Goal: Transaction & Acquisition: Purchase product/service

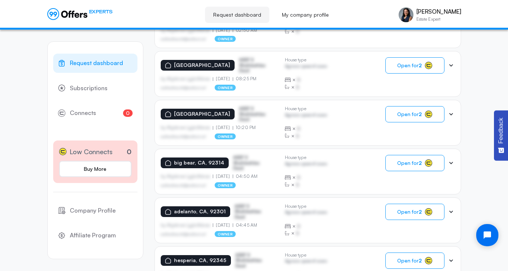
scroll to position [556, 0]
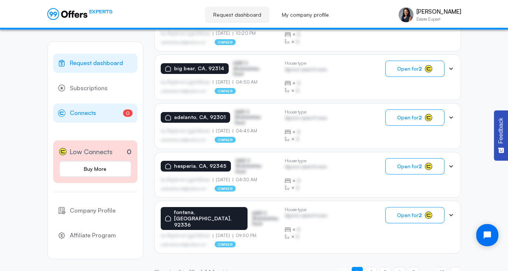
click at [89, 115] on span "Connects" at bounding box center [83, 113] width 26 height 10
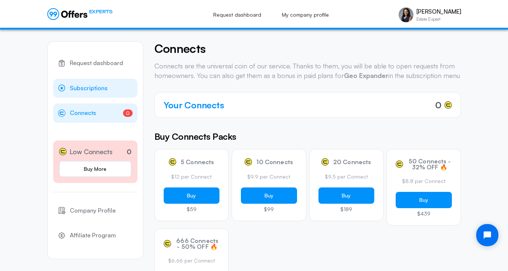
click at [94, 88] on span "Subscriptions" at bounding box center [89, 88] width 38 height 10
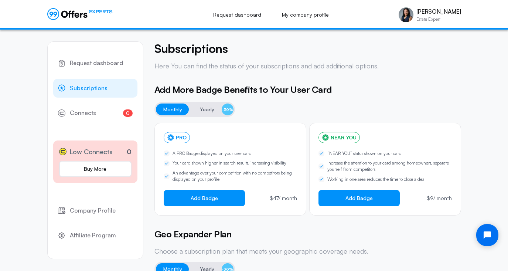
click at [79, 86] on span "Subscriptions" at bounding box center [89, 88] width 38 height 10
click at [83, 113] on span "Connects" at bounding box center [83, 113] width 26 height 10
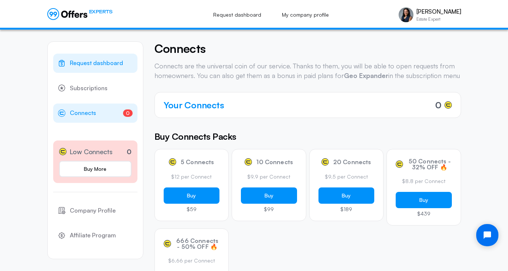
click at [103, 65] on span "Request dashboard" at bounding box center [96, 63] width 53 height 10
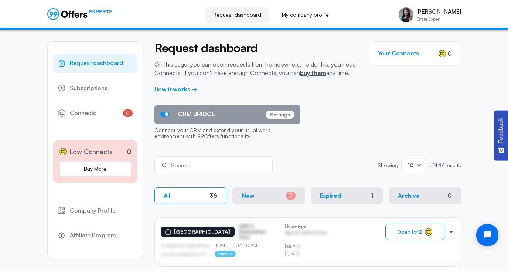
click at [419, 165] on icon at bounding box center [419, 165] width 4 height 2
click at [409, 198] on div "50" at bounding box center [413, 199] width 13 height 8
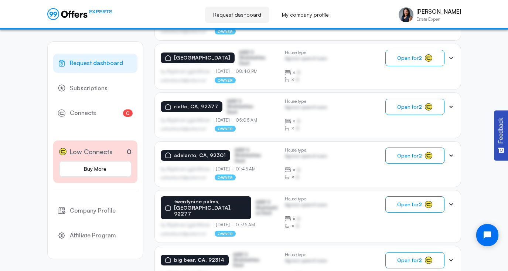
scroll to position [2428, 0]
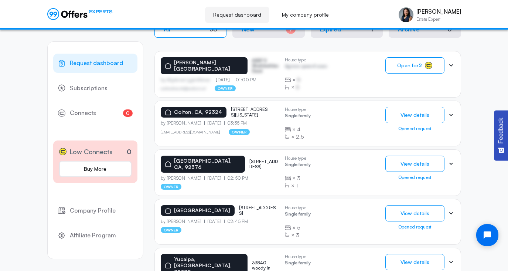
scroll to position [170, 0]
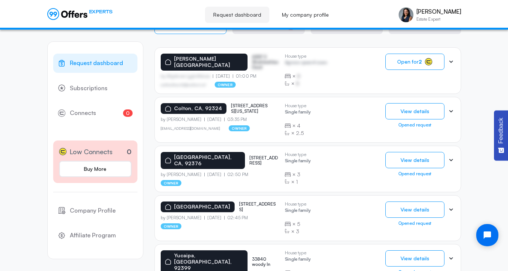
click at [244, 108] on p "[STREET_ADDRESS][US_STATE]" at bounding box center [249, 108] width 37 height 11
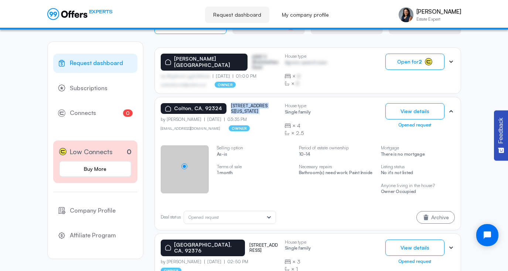
click at [244, 108] on p "[STREET_ADDRESS][US_STATE]" at bounding box center [249, 108] width 37 height 11
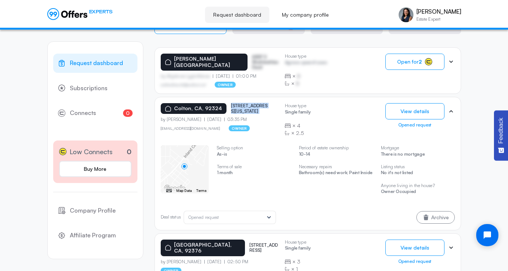
copy p "[STREET_ADDRESS][US_STATE]"
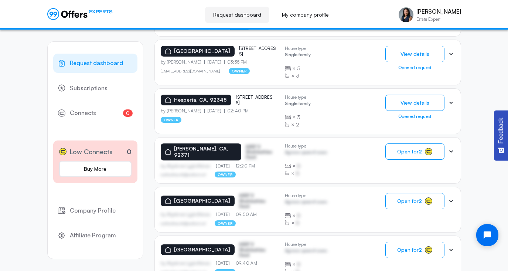
scroll to position [406, 0]
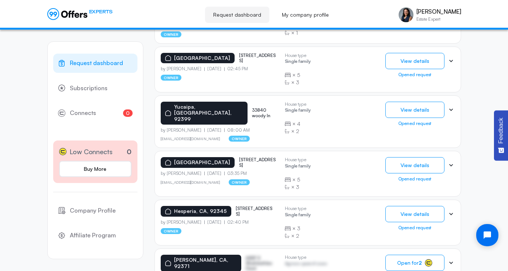
click at [82, 60] on span "Request dashboard" at bounding box center [96, 63] width 53 height 10
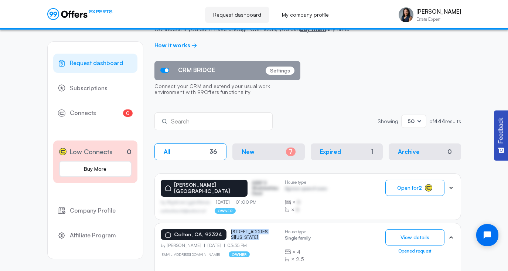
scroll to position [44, 0]
click at [80, 62] on span "Request dashboard" at bounding box center [96, 63] width 53 height 10
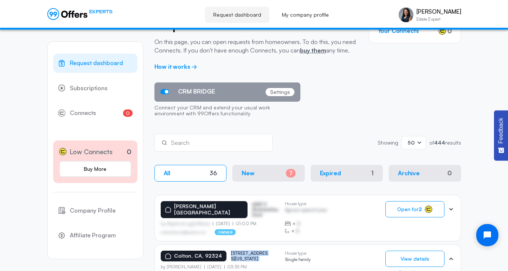
scroll to position [0, 0]
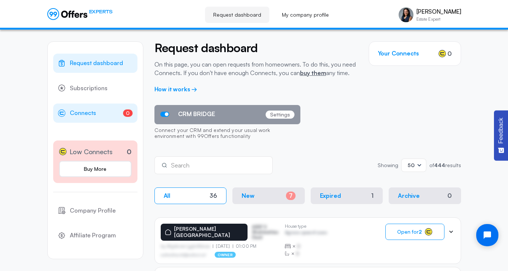
click at [77, 115] on span "Connects" at bounding box center [83, 113] width 26 height 10
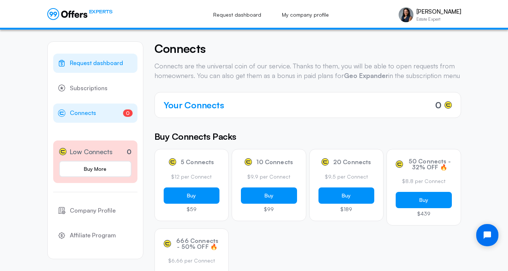
click at [92, 64] on span "Request dashboard" at bounding box center [96, 63] width 53 height 10
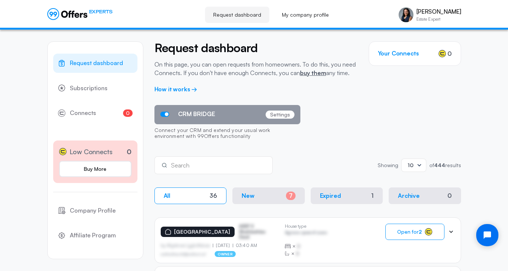
click at [92, 64] on span "Request dashboard" at bounding box center [96, 63] width 53 height 10
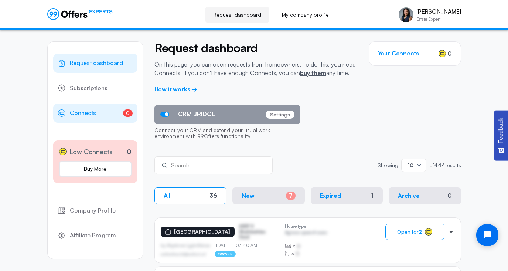
click at [84, 117] on span "Connects" at bounding box center [83, 113] width 26 height 10
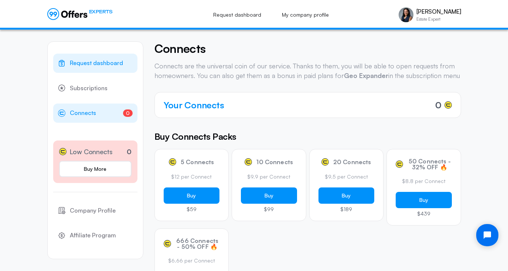
click at [104, 64] on span "Request dashboard" at bounding box center [96, 63] width 53 height 10
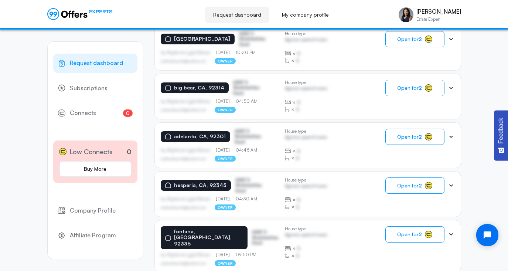
scroll to position [469, 0]
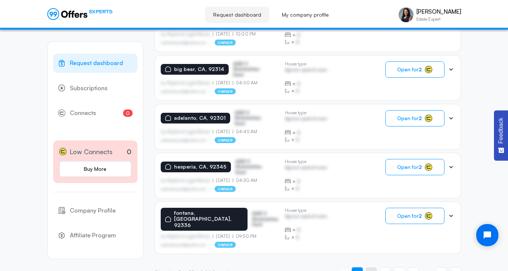
click at [372, 269] on span "2" at bounding box center [371, 272] width 3 height 7
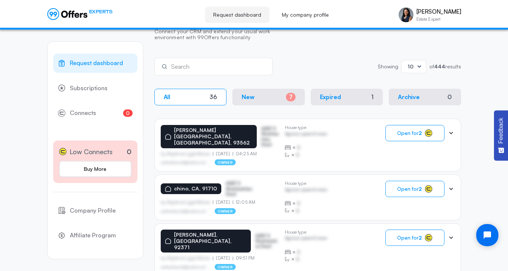
scroll to position [0, 0]
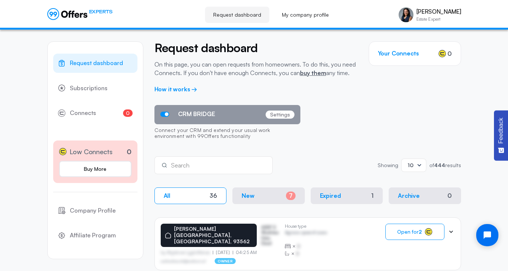
click at [100, 64] on span "Request dashboard" at bounding box center [96, 63] width 53 height 10
click at [85, 113] on span "Connects" at bounding box center [83, 113] width 26 height 10
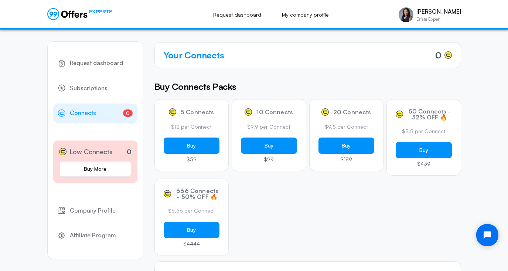
scroll to position [52, 0]
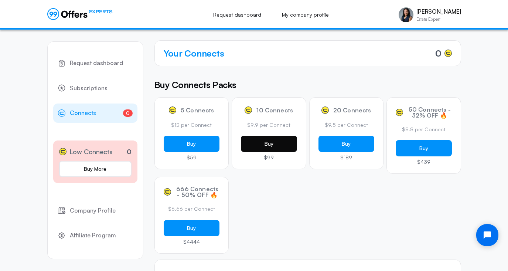
click at [254, 152] on button "Buy" at bounding box center [269, 144] width 56 height 16
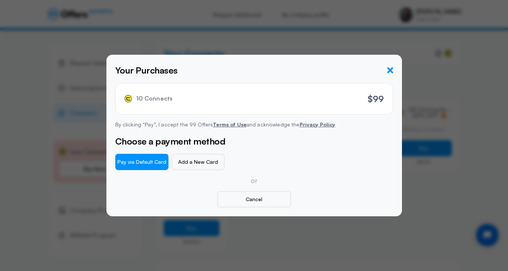
click at [389, 69] on icon "button" at bounding box center [390, 70] width 6 height 6
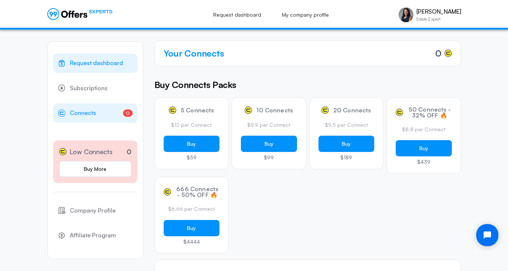
click at [87, 62] on span "Request dashboard" at bounding box center [96, 63] width 53 height 10
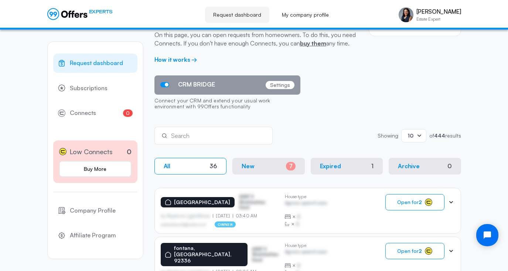
scroll to position [30, 0]
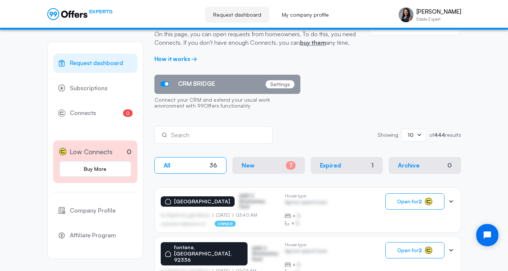
click at [259, 165] on button "New 7" at bounding box center [268, 165] width 72 height 17
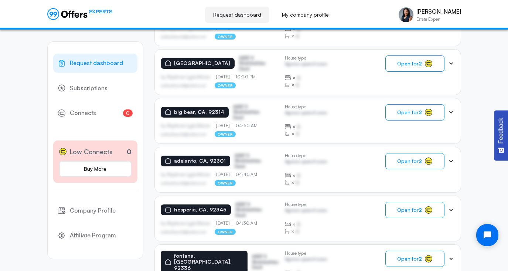
scroll to position [469, 0]
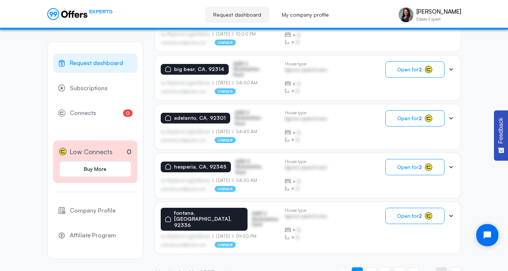
click at [441, 269] on span "38" at bounding box center [441, 272] width 6 height 7
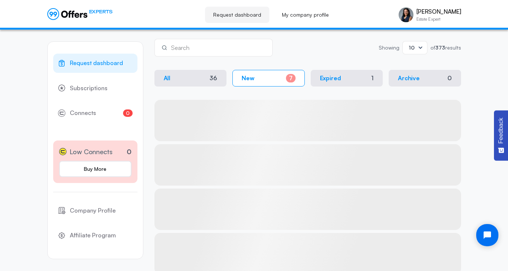
scroll to position [129, 0]
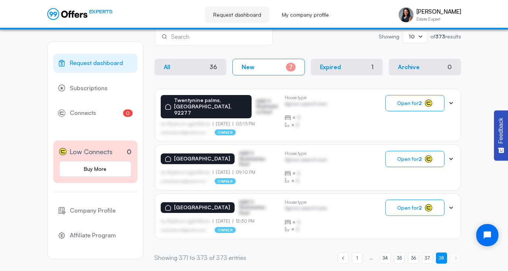
click at [170, 66] on button "All 36" at bounding box center [190, 67] width 72 height 17
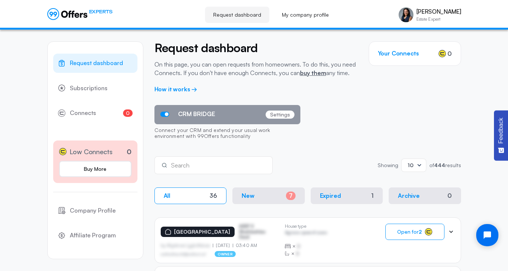
click at [420, 164] on icon at bounding box center [419, 164] width 7 height 7
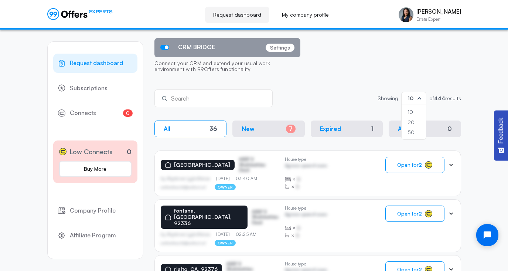
scroll to position [65, 0]
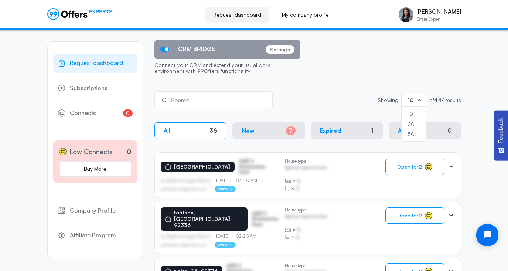
click at [410, 134] on div "50" at bounding box center [413, 134] width 13 height 8
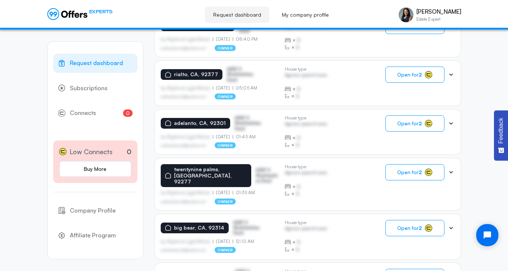
scroll to position [2428, 0]
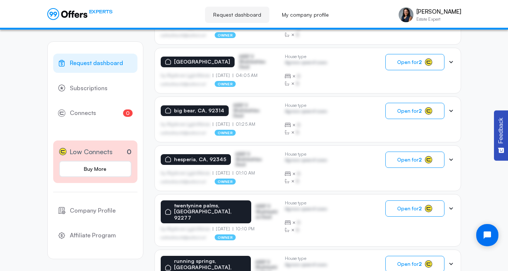
scroll to position [2430, 0]
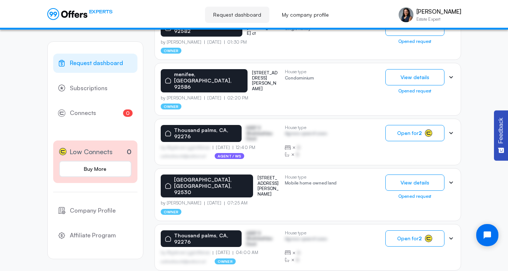
scroll to position [1666, 0]
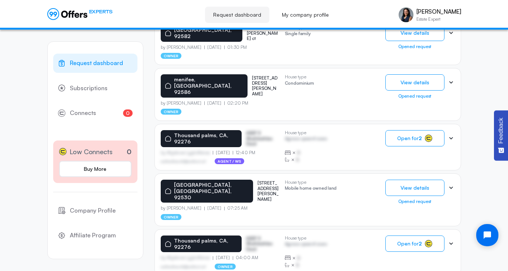
copy p "13404 saratoga pl"
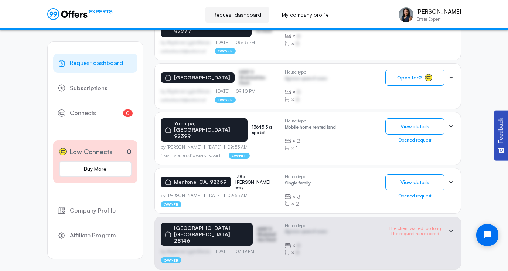
scroll to position [959, 0]
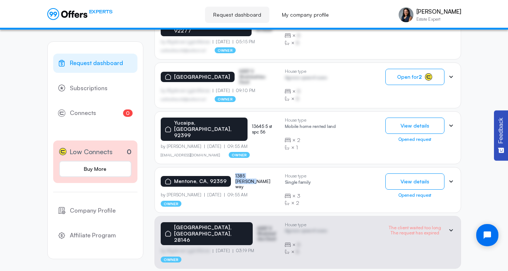
drag, startPoint x: 232, startPoint y: 150, endPoint x: 264, endPoint y: 149, distance: 32.9
click at [264, 173] on div "[GEOGRAPHIC_DATA], [GEOGRAPHIC_DATA], 92359 [STREET_ADDRESS][PERSON_NAME]" at bounding box center [220, 181] width 118 height 16
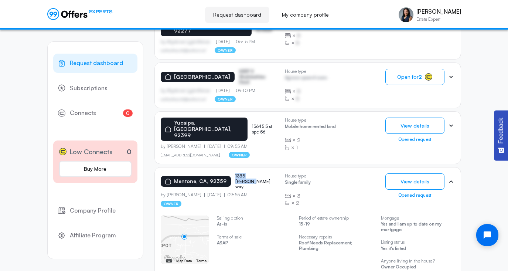
copy p "1385 [PERSON_NAME] way"
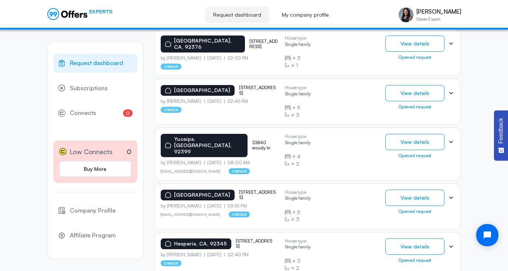
scroll to position [0, 0]
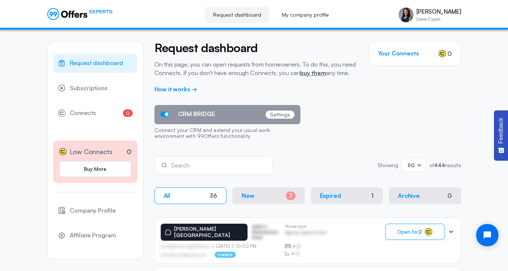
click at [84, 61] on span "Request dashboard" at bounding box center [96, 63] width 53 height 10
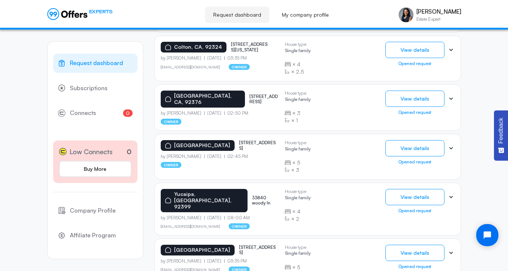
scroll to position [137, 0]
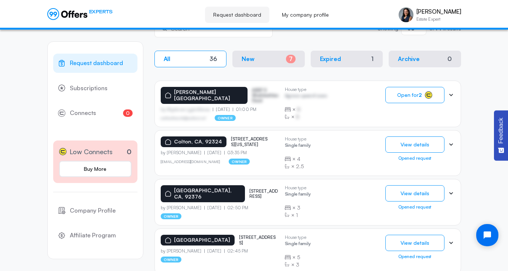
click at [244, 59] on p "New" at bounding box center [248, 58] width 13 height 7
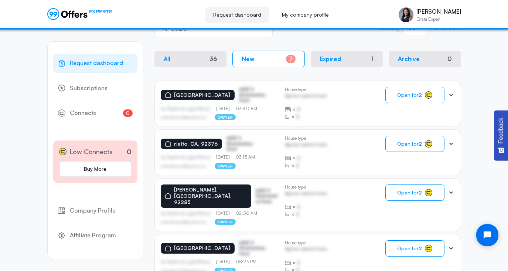
click at [211, 60] on div "36" at bounding box center [213, 58] width 8 height 7
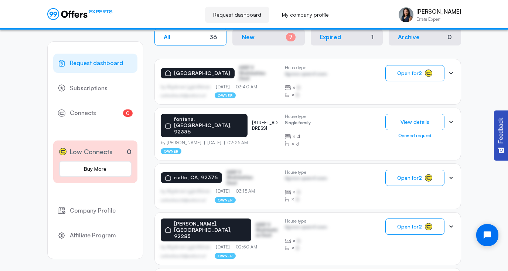
scroll to position [159, 0]
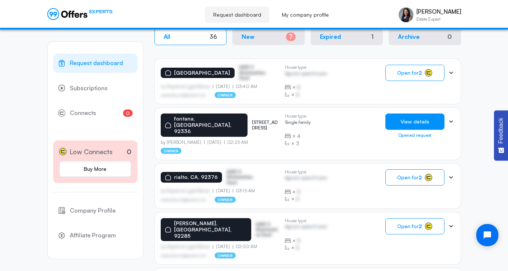
click at [412, 123] on button "View details" at bounding box center [414, 121] width 59 height 16
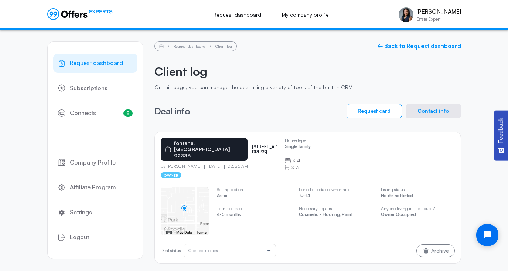
click at [180, 164] on p "by [PERSON_NAME]" at bounding box center [183, 166] width 44 height 5
drag, startPoint x: 166, startPoint y: 153, endPoint x: 200, endPoint y: 153, distance: 34.0
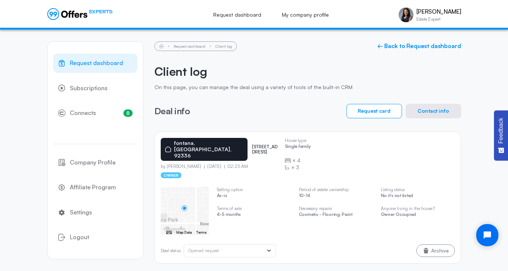
click at [201, 164] on div "by [PERSON_NAME] [DATE] 02:25 AM" at bounding box center [220, 166] width 118 height 5
click at [187, 164] on p "by [PERSON_NAME]" at bounding box center [183, 166] width 44 height 5
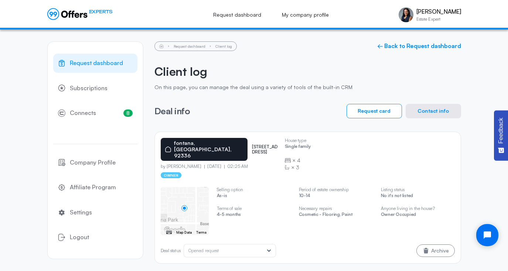
drag, startPoint x: 167, startPoint y: 154, endPoint x: 198, endPoint y: 154, distance: 30.7
click at [198, 164] on p "by [PERSON_NAME]" at bounding box center [183, 166] width 44 height 5
copy p "[PERSON_NAME]"
click at [433, 109] on button "Contact info" at bounding box center [433, 111] width 55 height 14
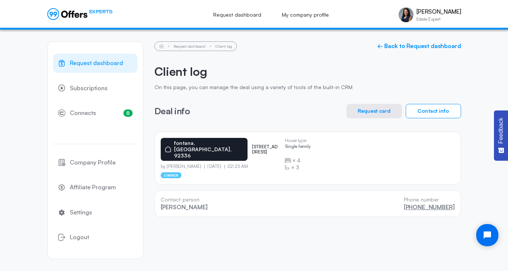
click at [410, 203] on link "[PHONE_NUMBER]" at bounding box center [429, 206] width 51 height 7
click at [387, 112] on button "Request card" at bounding box center [374, 111] width 55 height 14
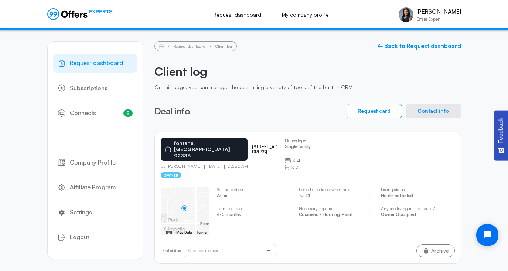
click at [429, 113] on button "Contact info" at bounding box center [433, 111] width 55 height 14
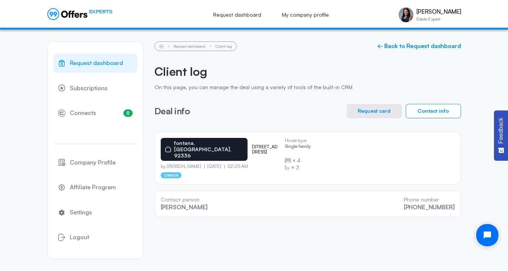
click at [103, 63] on span "Request dashboard" at bounding box center [96, 63] width 53 height 10
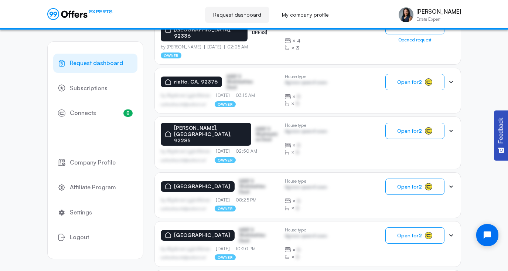
scroll to position [255, 0]
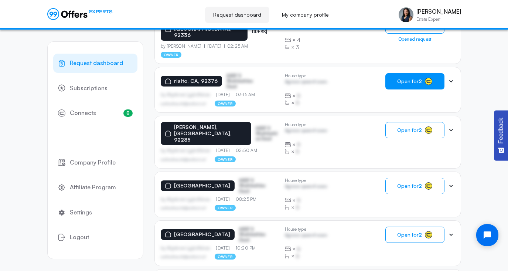
click at [409, 78] on span "Open for 2" at bounding box center [409, 81] width 25 height 6
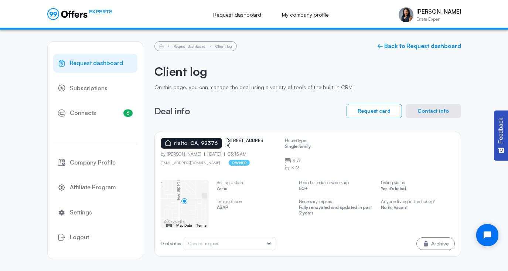
drag, startPoint x: 222, startPoint y: 139, endPoint x: 253, endPoint y: 143, distance: 31.3
click at [253, 143] on div "rialto, [GEOGRAPHIC_DATA], 92376 [STREET_ADDRESS]" at bounding box center [220, 143] width 118 height 11
copy p "[STREET_ADDRESS]"
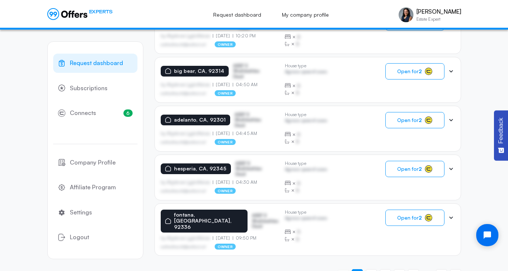
scroll to position [469, 0]
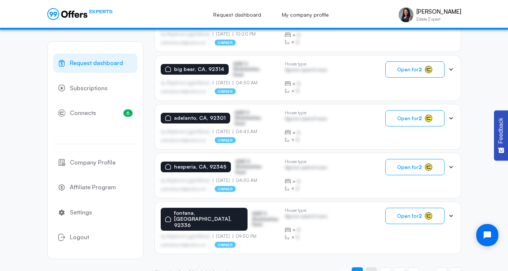
click at [370, 269] on span "2" at bounding box center [371, 272] width 3 height 7
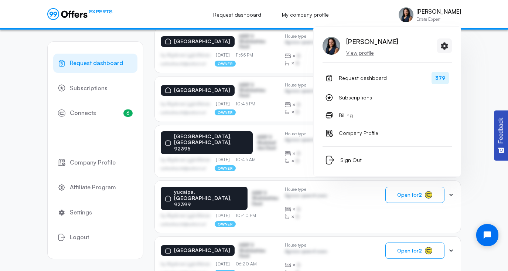
scroll to position [470, 0]
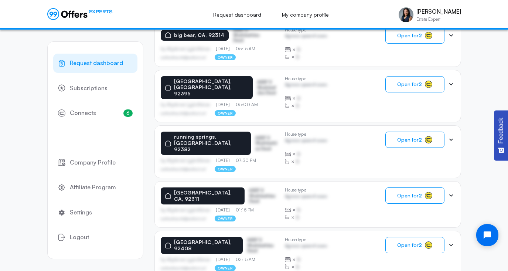
scroll to position [471, 0]
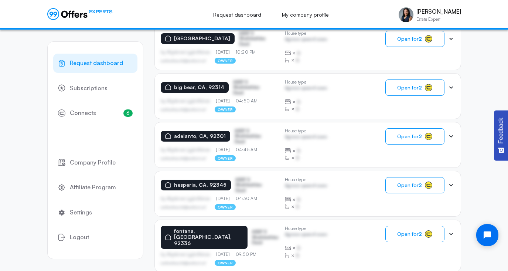
scroll to position [469, 0]
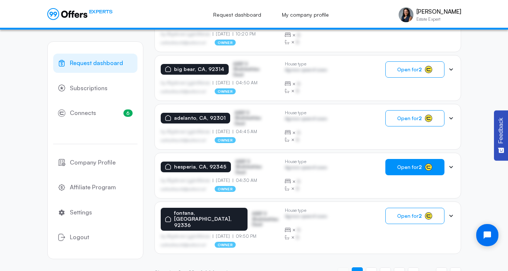
click at [408, 164] on span "Open for 2" at bounding box center [409, 167] width 25 height 6
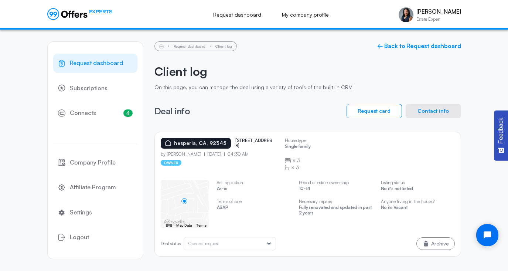
click at [247, 141] on p "[STREET_ADDRESS]" at bounding box center [253, 143] width 37 height 11
copy p "[STREET_ADDRESS]"
click at [422, 111] on button "Contact info" at bounding box center [433, 111] width 55 height 14
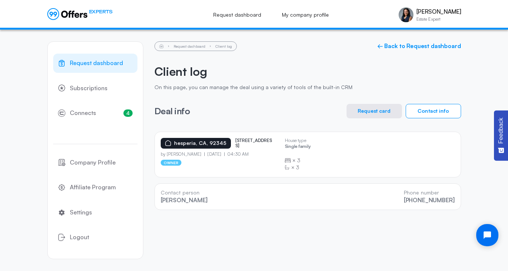
click at [261, 141] on p "[STREET_ADDRESS]" at bounding box center [253, 143] width 37 height 11
copy p "[STREET_ADDRESS]"
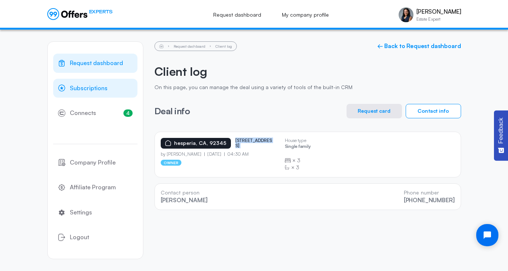
click at [90, 89] on span "Subscriptions" at bounding box center [89, 88] width 38 height 10
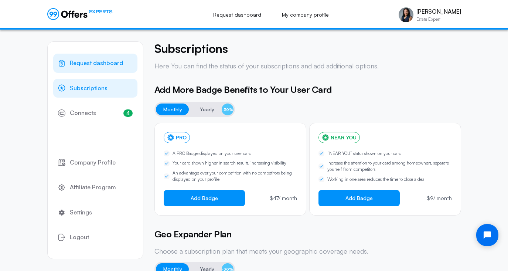
click at [84, 61] on span "Request dashboard" at bounding box center [96, 63] width 53 height 10
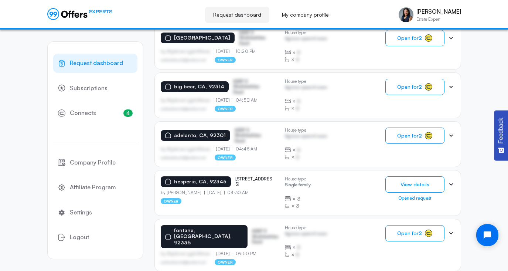
scroll to position [469, 0]
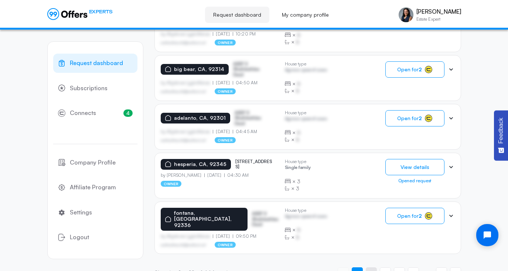
click at [371, 269] on span "2" at bounding box center [371, 272] width 3 height 7
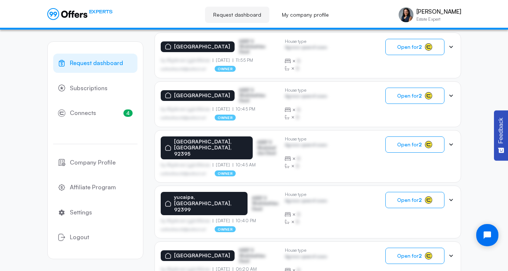
scroll to position [470, 0]
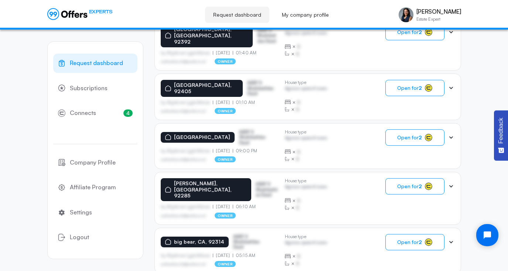
scroll to position [471, 0]
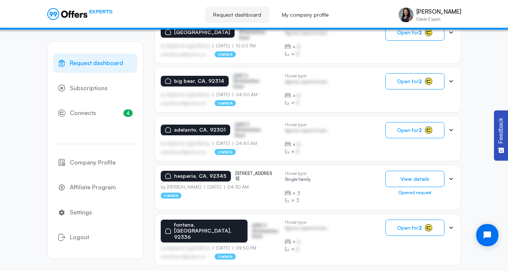
scroll to position [469, 0]
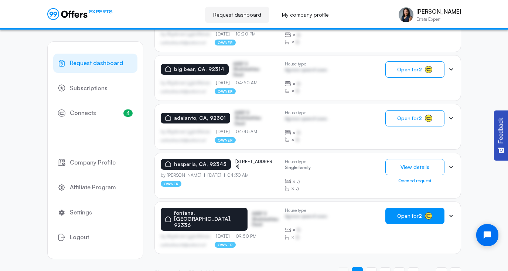
click at [413, 213] on span "Open for 2" at bounding box center [409, 216] width 25 height 6
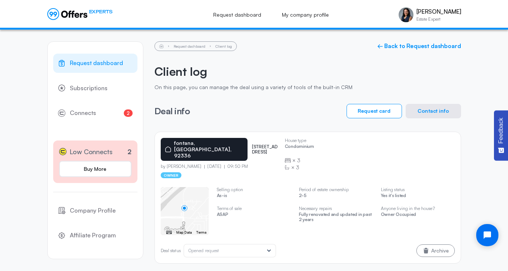
drag, startPoint x: 229, startPoint y: 140, endPoint x: 249, endPoint y: 145, distance: 20.2
click at [252, 145] on p "[STREET_ADDRESS]" at bounding box center [265, 149] width 27 height 11
copy p "[STREET_ADDRESS]"
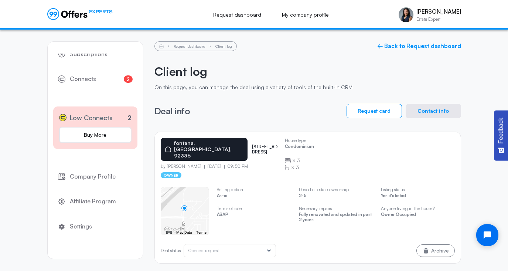
scroll to position [48, 0]
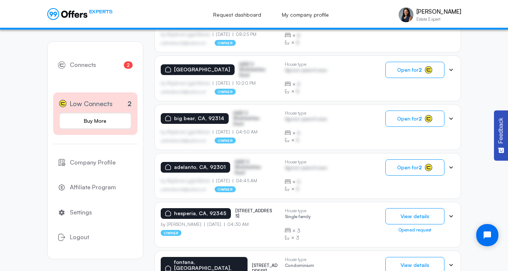
scroll to position [469, 0]
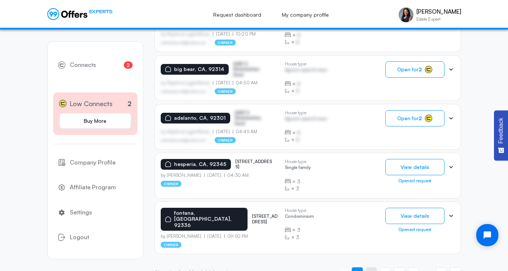
click at [371, 269] on span "2" at bounding box center [371, 272] width 3 height 7
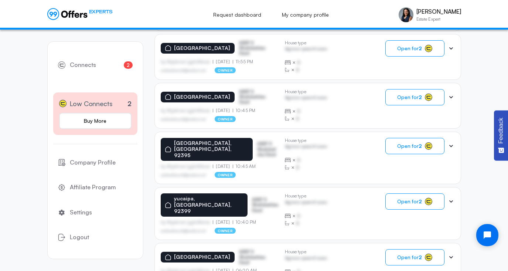
scroll to position [470, 0]
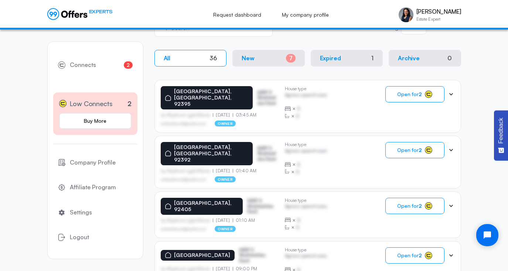
scroll to position [154, 0]
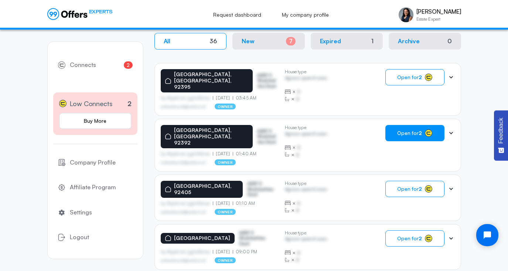
click at [404, 130] on span "Open for 2" at bounding box center [409, 133] width 25 height 6
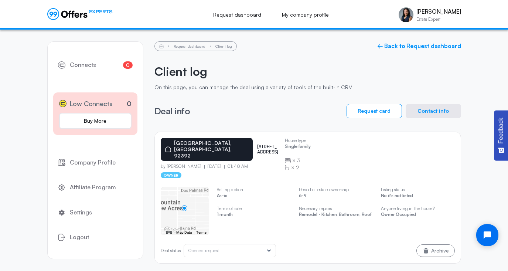
click at [257, 144] on p "[STREET_ADDRESS]" at bounding box center [267, 149] width 21 height 11
copy p "[STREET_ADDRESS]"
click at [441, 106] on button "Contact info" at bounding box center [433, 111] width 55 height 14
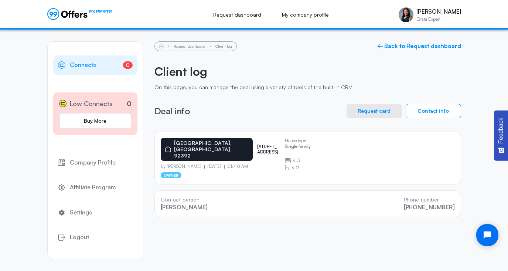
click at [79, 64] on span "Connects" at bounding box center [83, 65] width 26 height 10
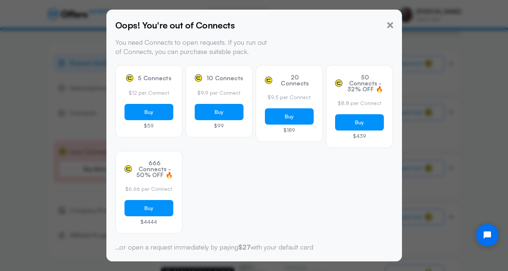
scroll to position [24, 0]
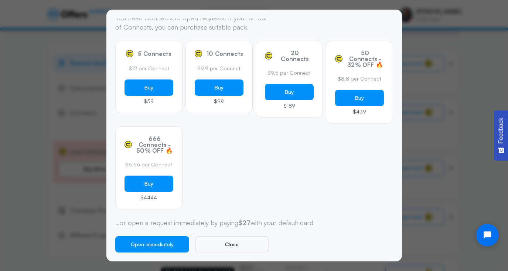
click at [486, 42] on div at bounding box center [254, 135] width 508 height 271
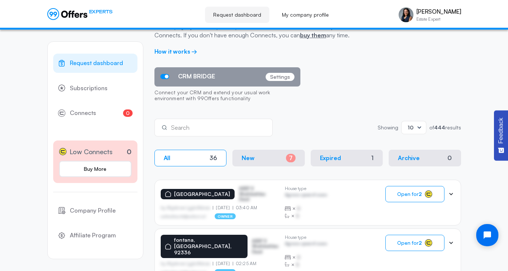
scroll to position [0, 0]
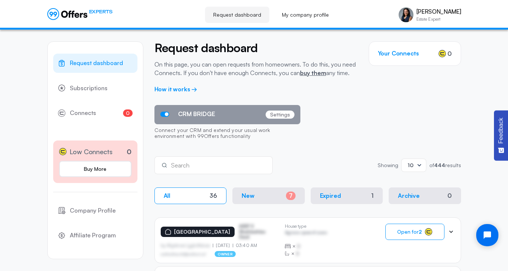
click at [81, 66] on span "Request dashboard" at bounding box center [96, 63] width 53 height 10
click at [79, 112] on span "Connects" at bounding box center [83, 113] width 26 height 10
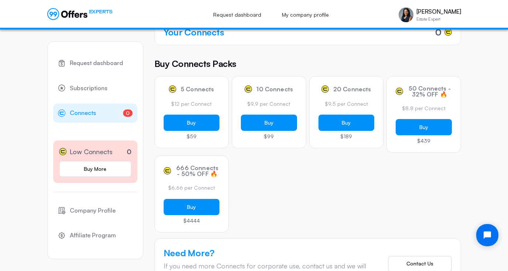
scroll to position [83, 0]
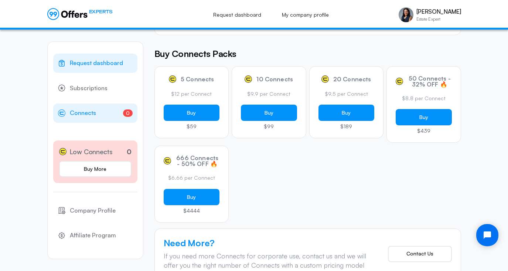
click at [91, 64] on span "Request dashboard" at bounding box center [96, 63] width 53 height 10
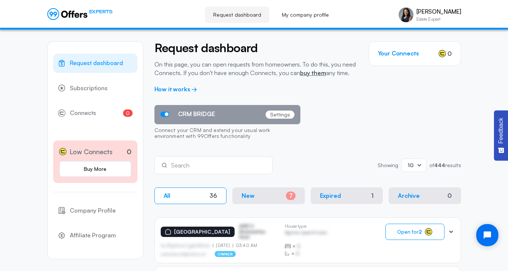
click at [424, 164] on div "Showing 10" at bounding box center [413, 164] width 25 height 13
click at [408, 202] on div "50" at bounding box center [413, 199] width 13 height 8
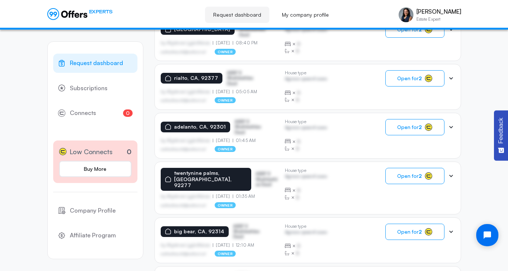
scroll to position [2428, 0]
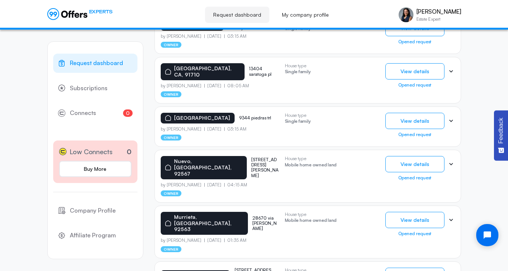
scroll to position [1928, 0]
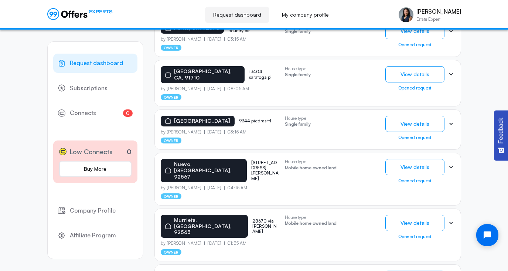
copy p "37905 vía [PERSON_NAME]"
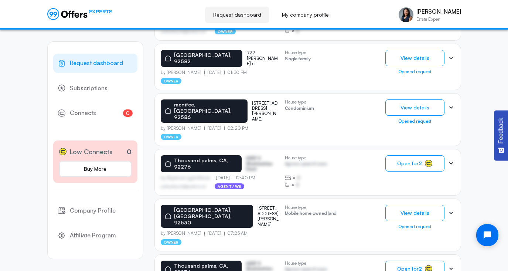
scroll to position [1602, 0]
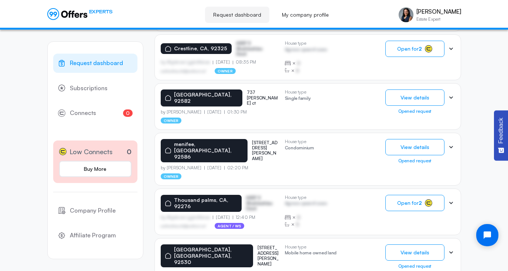
click at [86, 63] on span "Request dashboard" at bounding box center [96, 63] width 53 height 10
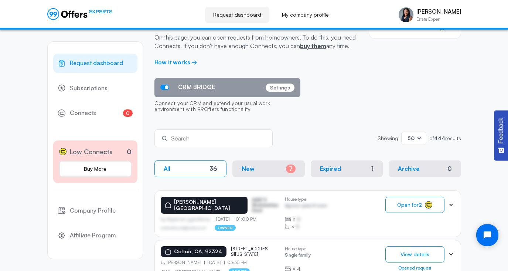
scroll to position [28, 0]
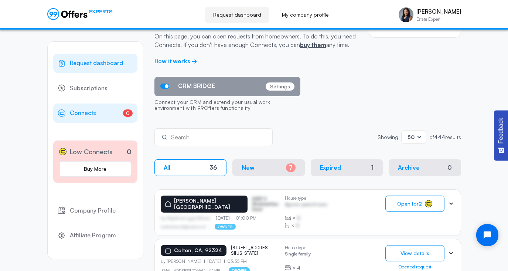
click at [89, 112] on span "Connects" at bounding box center [83, 113] width 26 height 10
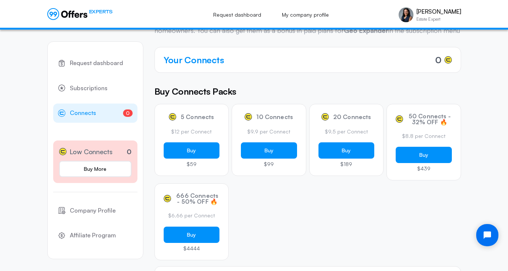
scroll to position [45, 0]
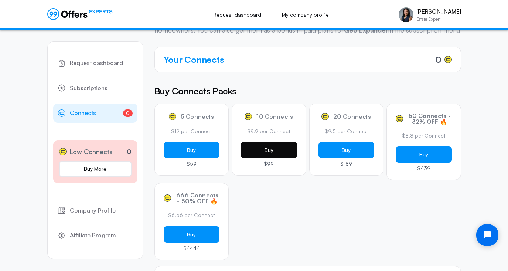
click at [258, 158] on button "Buy" at bounding box center [269, 150] width 56 height 16
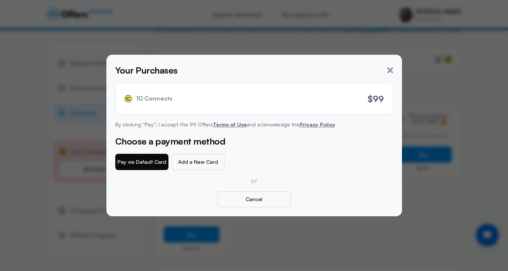
click at [144, 161] on button "Pay via Default Card" at bounding box center [141, 162] width 53 height 16
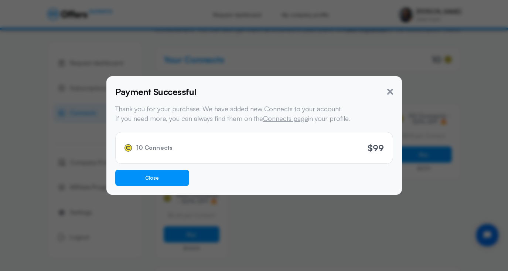
click at [150, 181] on button "Close" at bounding box center [152, 178] width 74 height 16
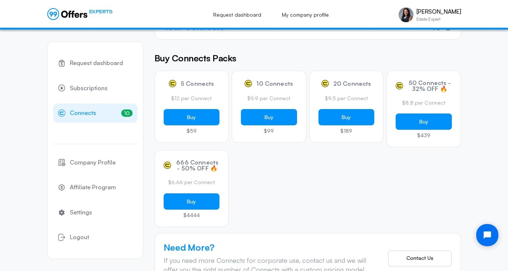
scroll to position [0, 0]
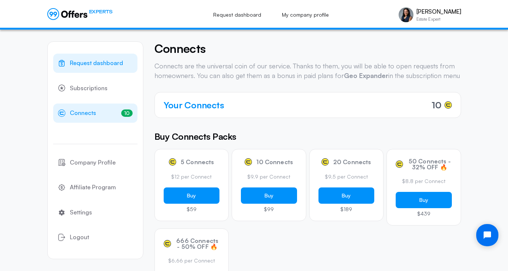
click at [96, 64] on span "Request dashboard" at bounding box center [96, 63] width 53 height 10
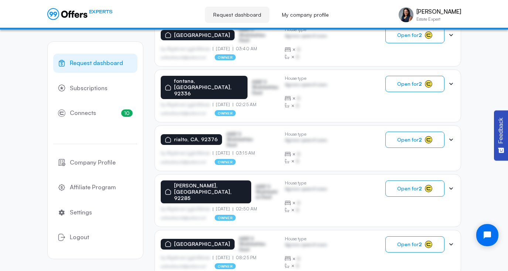
scroll to position [174, 0]
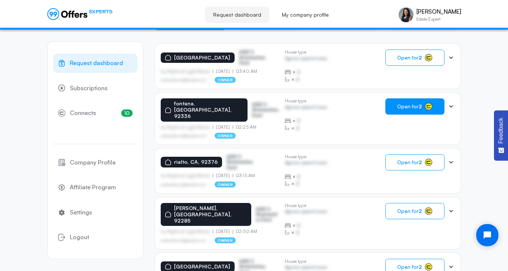
click at [400, 106] on span "Open for 2" at bounding box center [409, 106] width 25 height 6
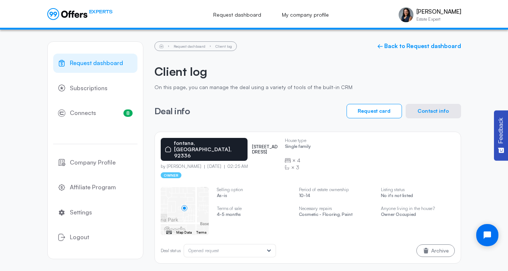
click at [252, 144] on p "[STREET_ADDRESS]" at bounding box center [265, 149] width 27 height 11
copy p "[STREET_ADDRESS]"
click at [84, 65] on span "Request dashboard" at bounding box center [96, 63] width 53 height 10
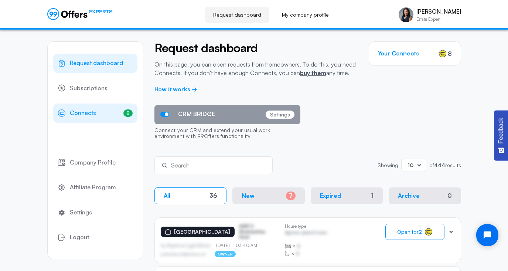
click at [83, 114] on span "Connects" at bounding box center [83, 113] width 26 height 10
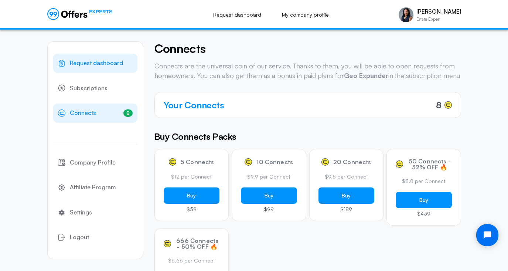
click at [86, 64] on span "Request dashboard" at bounding box center [96, 63] width 53 height 10
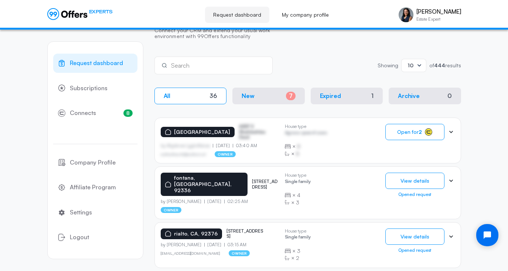
scroll to position [100, 0]
